Goal: Use online tool/utility: Utilize a website feature to perform a specific function

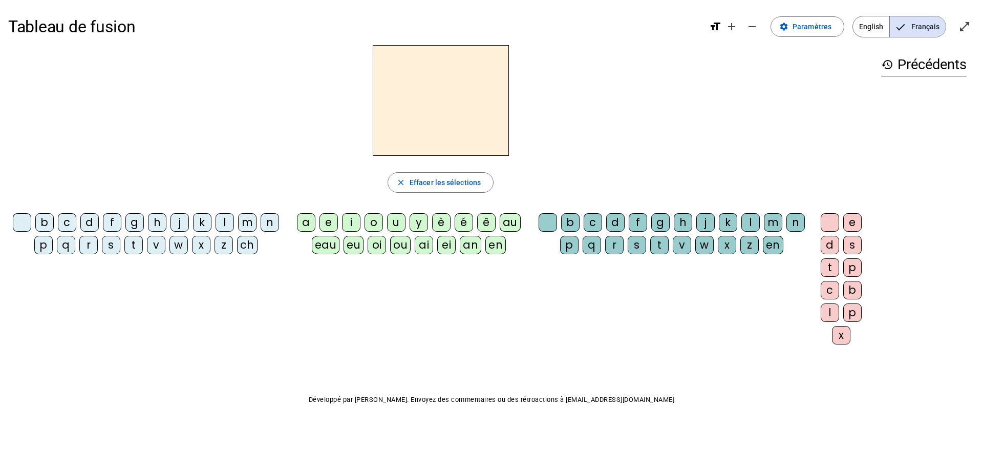
drag, startPoint x: 244, startPoint y: 224, endPoint x: 271, endPoint y: 218, distance: 28.3
click at [252, 221] on div "m" at bounding box center [247, 222] width 18 height 18
click at [307, 221] on div "a" at bounding box center [306, 222] width 18 height 18
click at [142, 248] on div "t" at bounding box center [133, 245] width 18 height 18
drag, startPoint x: 222, startPoint y: 223, endPoint x: 210, endPoint y: 200, distance: 25.6
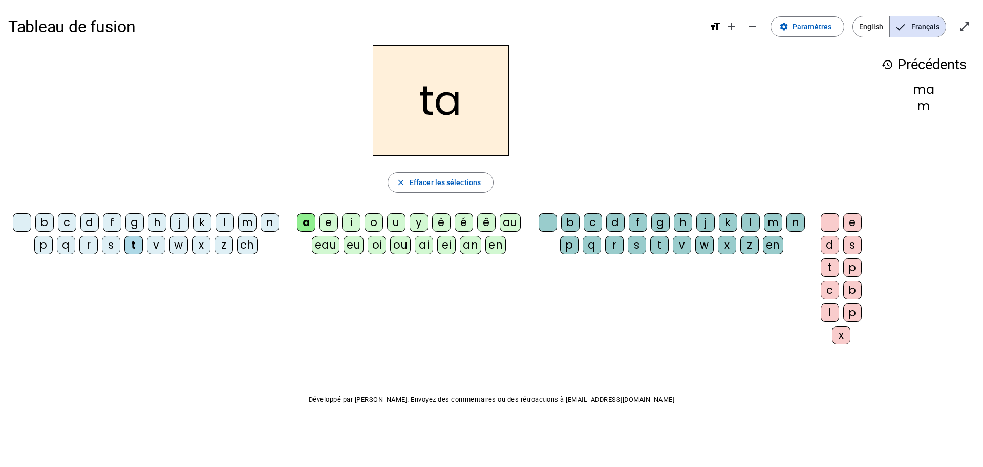
click at [222, 219] on div "l" at bounding box center [225, 222] width 18 height 18
click at [637, 245] on div "s" at bounding box center [637, 245] width 18 height 18
click at [134, 240] on div "t" at bounding box center [133, 245] width 18 height 18
drag, startPoint x: 631, startPoint y: 249, endPoint x: 626, endPoint y: 269, distance: 20.0
click at [631, 249] on div "s" at bounding box center [637, 245] width 18 height 18
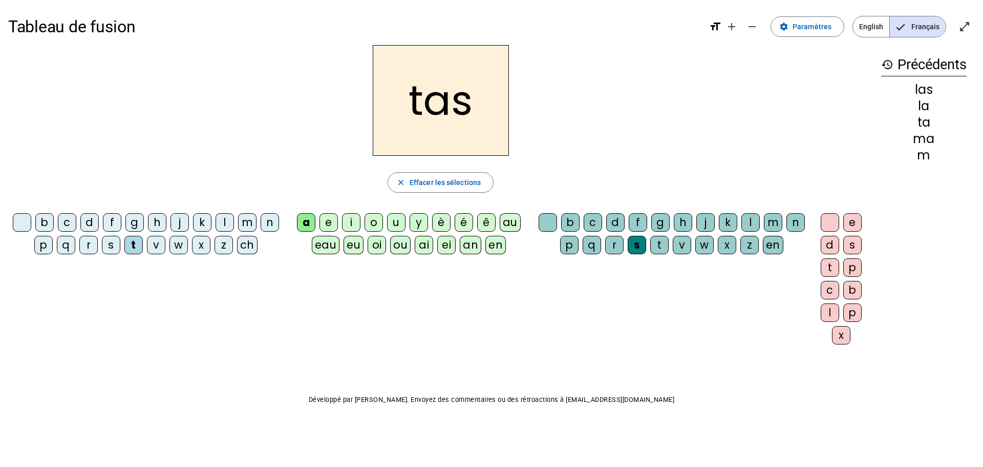
click at [640, 247] on div "s" at bounding box center [637, 245] width 18 height 18
click at [633, 244] on div "s" at bounding box center [637, 245] width 18 height 18
click at [550, 225] on div at bounding box center [548, 222] width 18 height 18
click at [221, 222] on div "l" at bounding box center [225, 222] width 18 height 18
drag, startPoint x: 105, startPoint y: 245, endPoint x: 112, endPoint y: 244, distance: 6.7
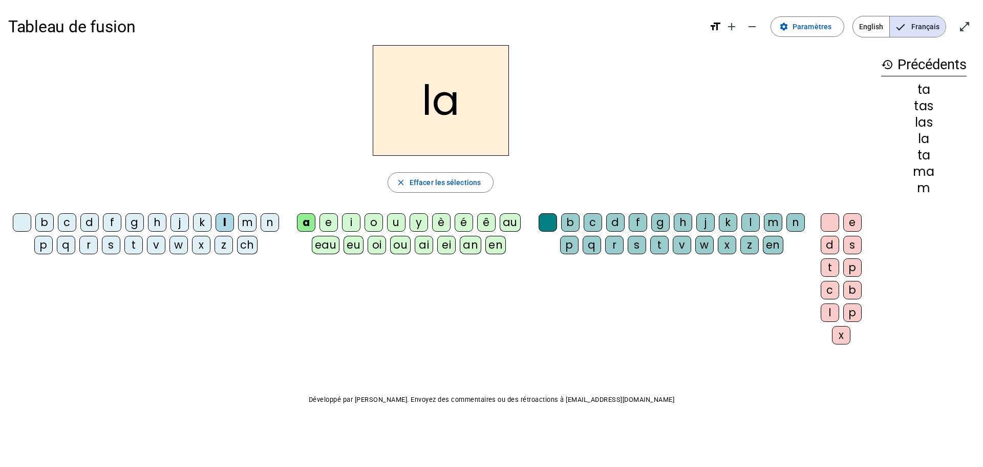
click at [107, 245] on div "s" at bounding box center [111, 245] width 18 height 18
click at [647, 224] on div "l" at bounding box center [750, 222] width 18 height 18
click at [251, 226] on div "m" at bounding box center [247, 222] width 18 height 18
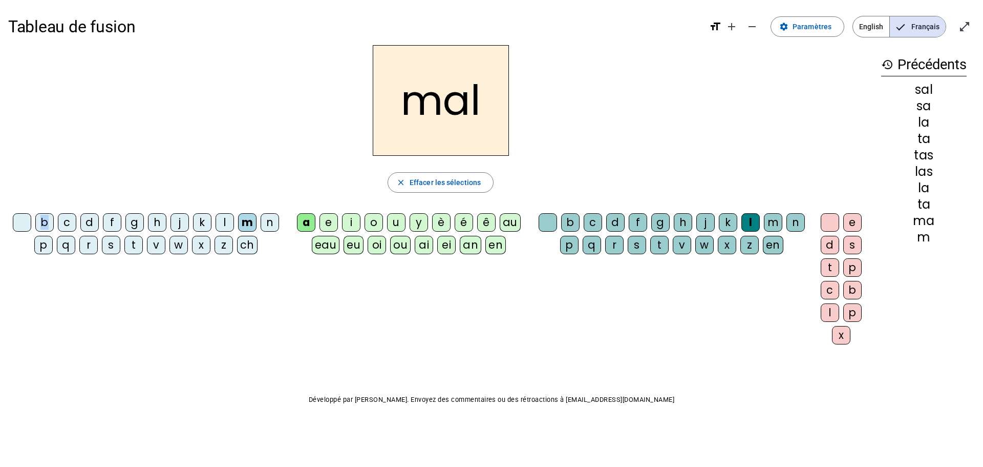
click at [48, 220] on div "b" at bounding box center [44, 222] width 18 height 18
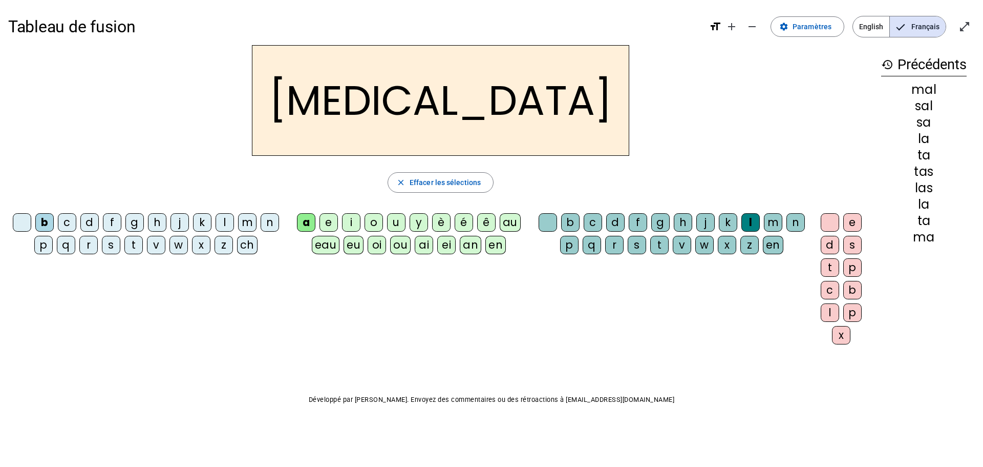
drag, startPoint x: 632, startPoint y: 248, endPoint x: 638, endPoint y: 248, distance: 5.6
click at [636, 248] on div "s" at bounding box center [637, 245] width 18 height 18
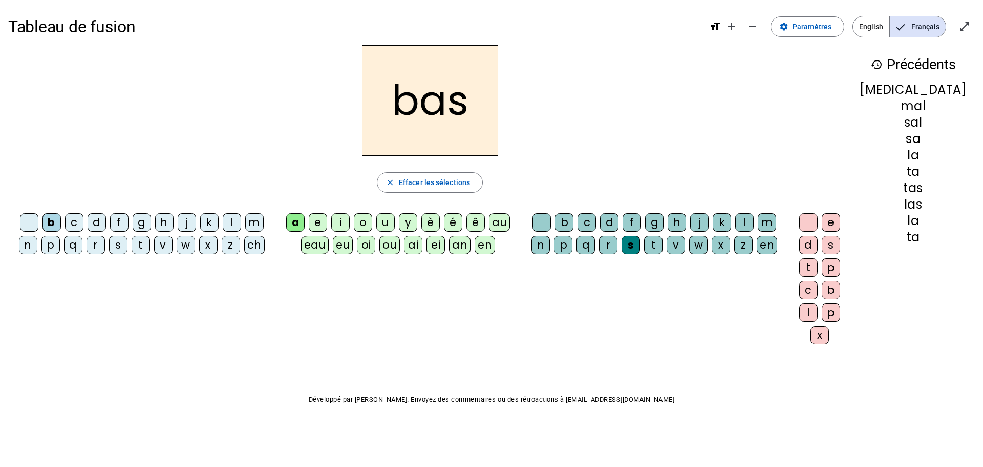
click at [48, 248] on div "p" at bounding box center [50, 245] width 18 height 18
